Goal: Check status: Check status

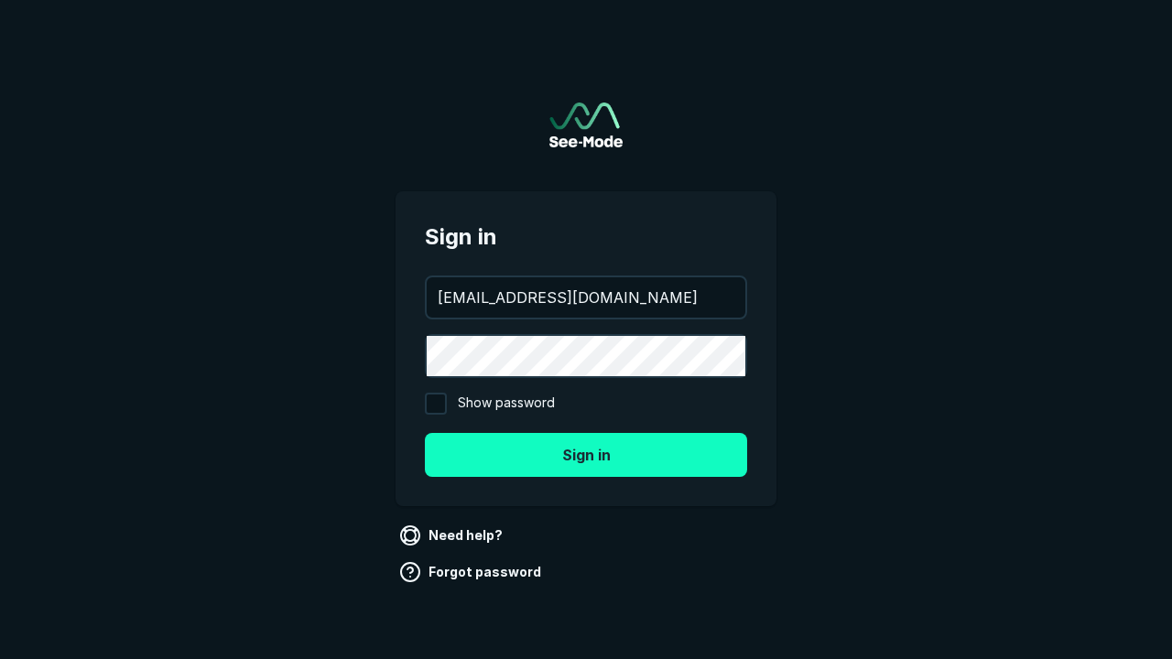
click at [586, 454] on button "Sign in" at bounding box center [586, 455] width 322 height 44
